Goal: Information Seeking & Learning: Understand process/instructions

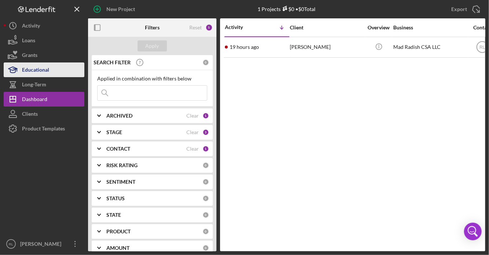
click at [41, 72] on div "Educational" at bounding box center [35, 70] width 27 height 17
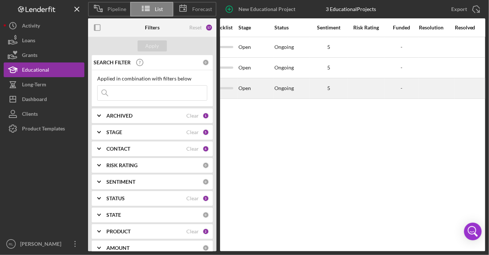
scroll to position [0, 549]
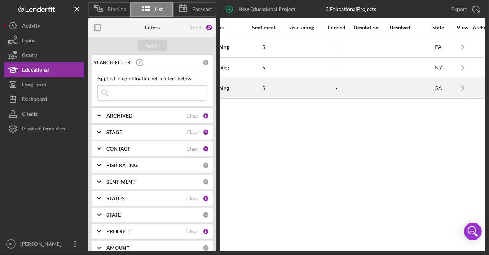
click at [307, 82] on div at bounding box center [301, 88] width 37 height 19
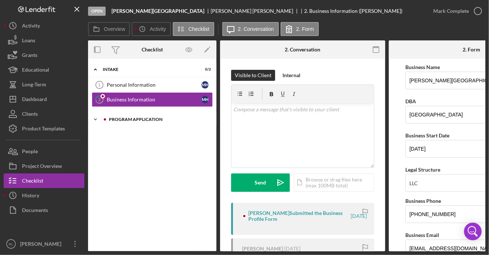
click at [99, 116] on icon "Icon/Expander" at bounding box center [95, 119] width 15 height 15
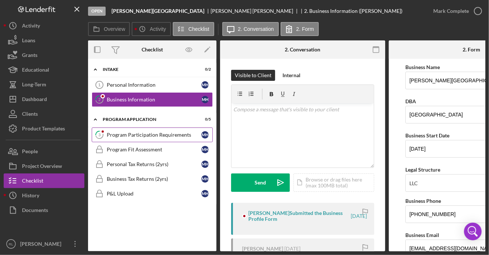
click at [151, 134] on div "Program Participation Requirements" at bounding box center [154, 135] width 95 height 6
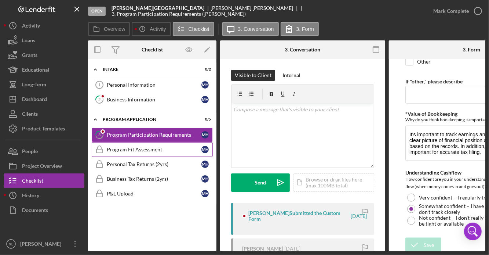
click at [126, 149] on div "Program Fit Assessment" at bounding box center [154, 149] width 95 height 6
